Goal: Task Accomplishment & Management: Manage account settings

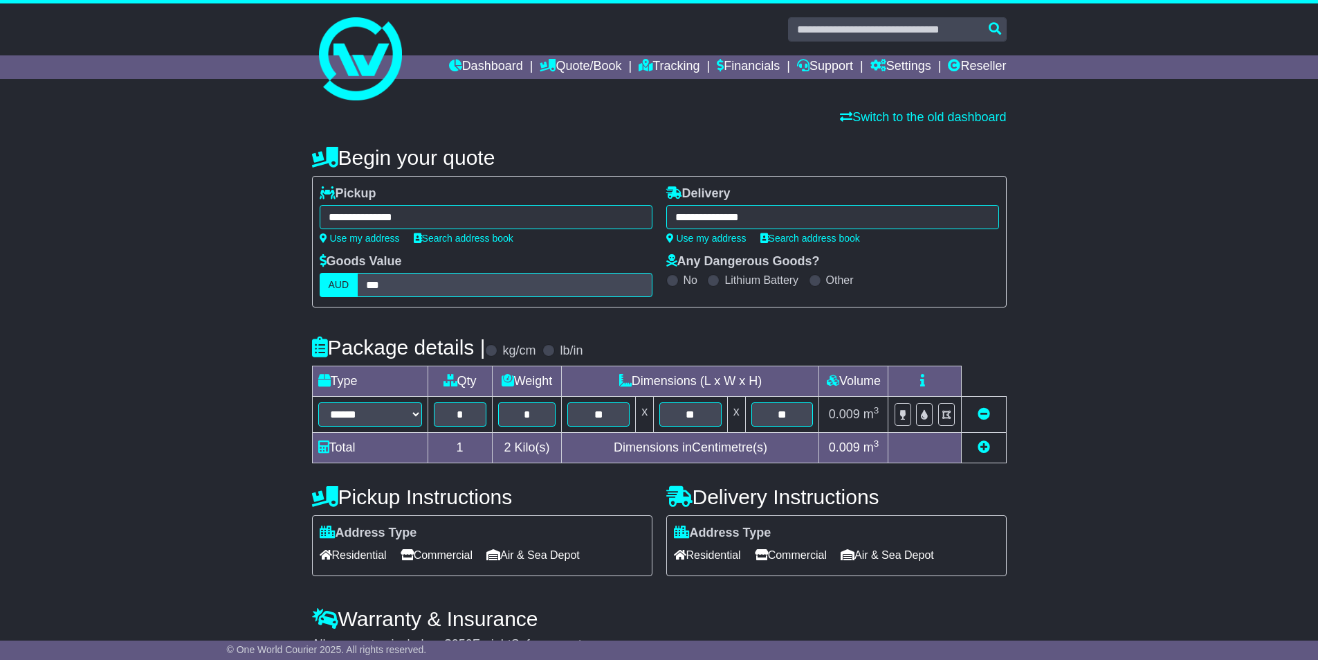
select select "*****"
click at [965, 65] on link "Reseller" at bounding box center [977, 67] width 58 height 24
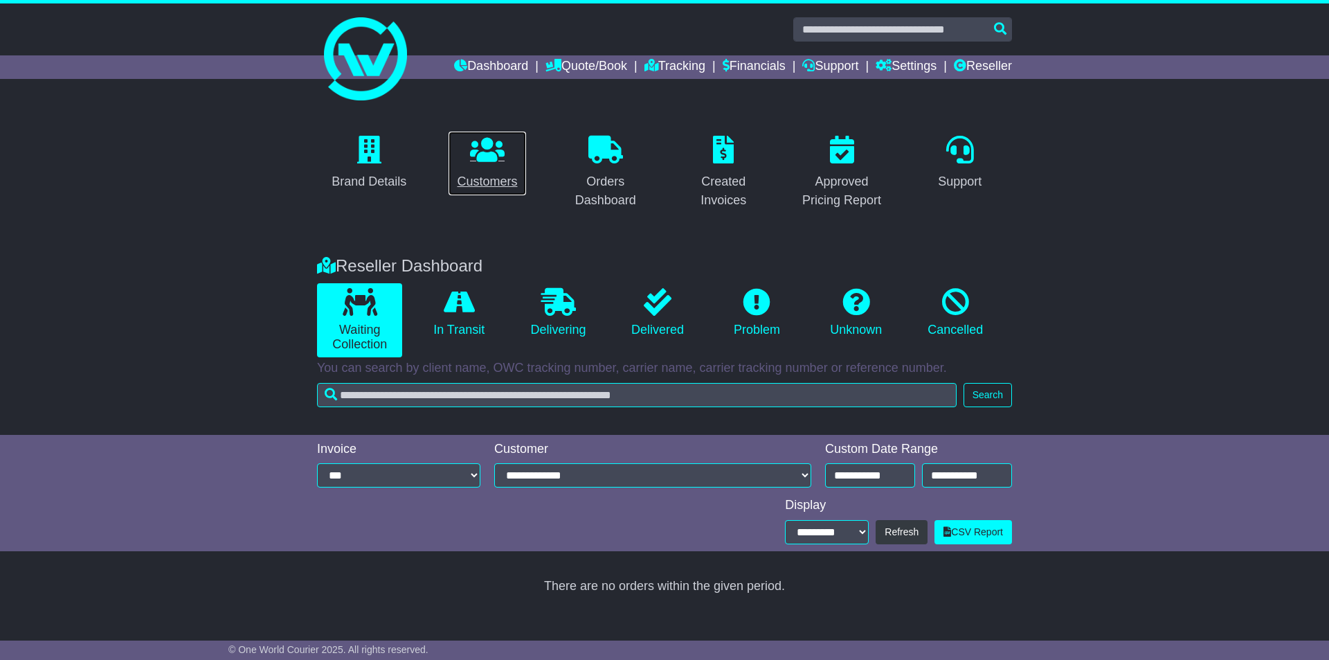
click at [467, 143] on p at bounding box center [487, 151] width 60 height 30
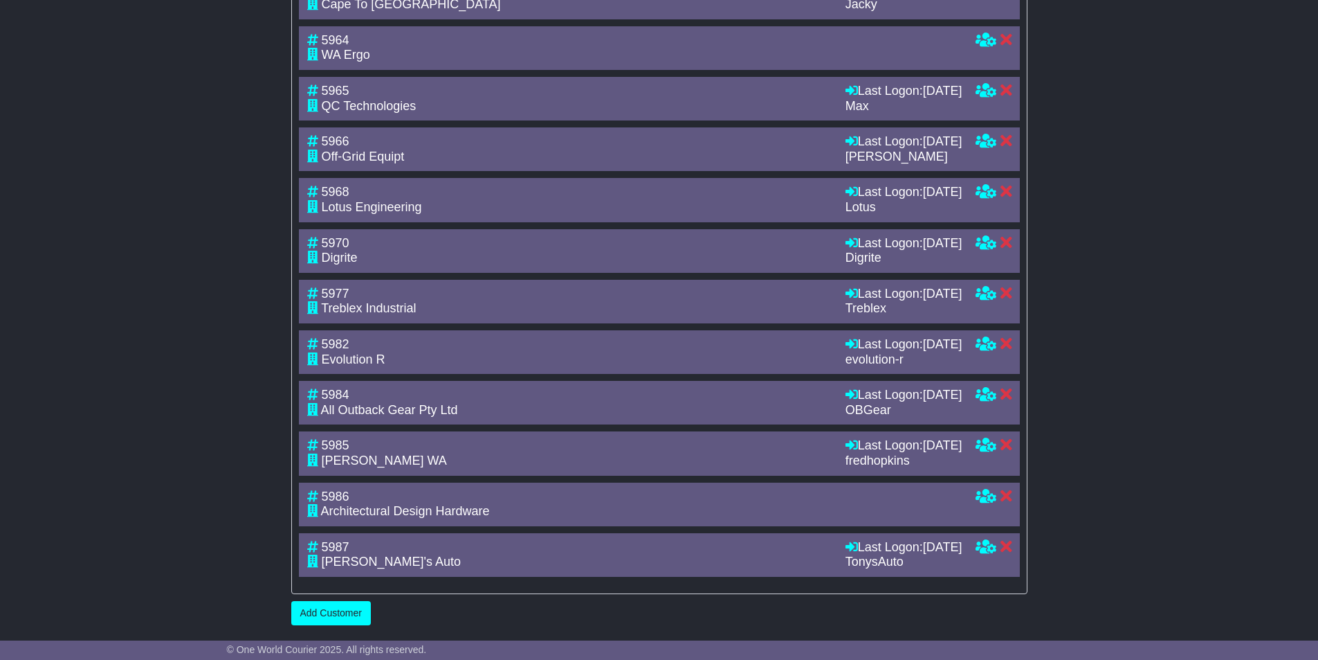
scroll to position [2367, 0]
drag, startPoint x: 828, startPoint y: 259, endPoint x: 743, endPoint y: 230, distance: 90.4
click at [744, 230] on div "5970 Digrite Last Logon: 17th September 2025 Digrite Last Logon: 17th September…" at bounding box center [659, 251] width 721 height 44
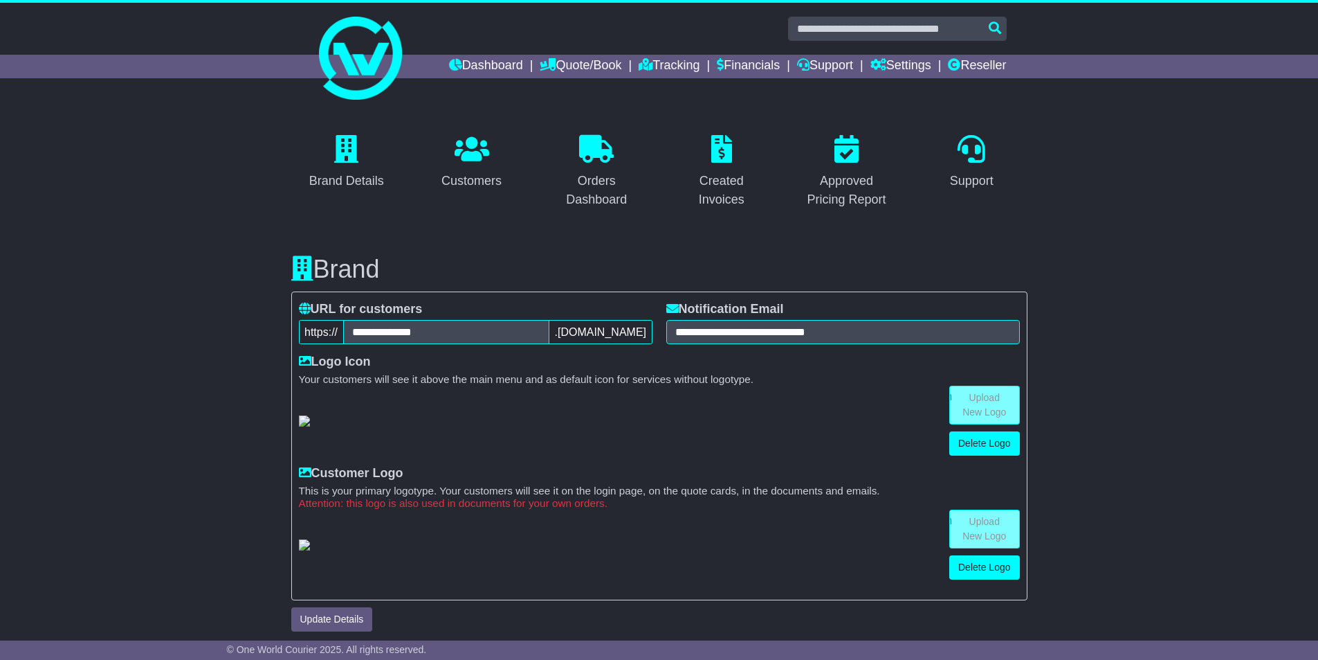
scroll to position [0, 0]
